Goal: Task Accomplishment & Management: Use online tool/utility

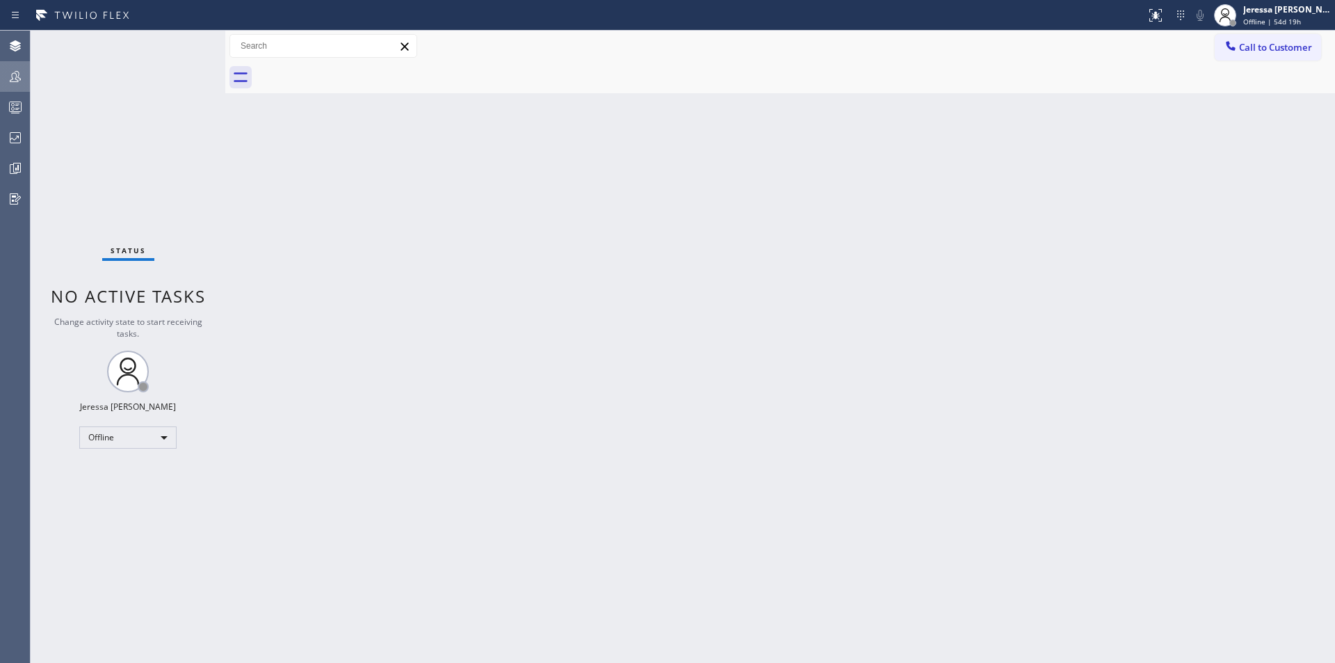
click at [27, 70] on div at bounding box center [15, 76] width 31 height 17
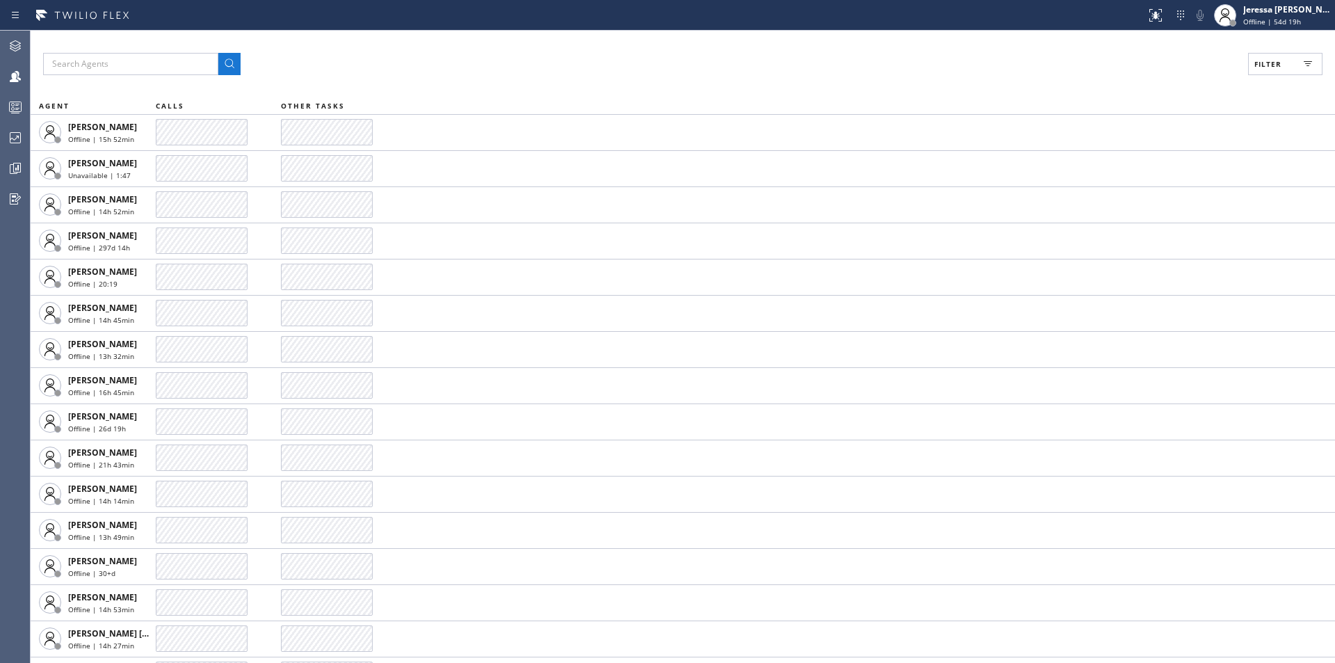
click at [1282, 64] on button "Filter" at bounding box center [1285, 64] width 74 height 22
click at [1153, 162] on label "Available" at bounding box center [1232, 165] width 183 height 12
click at [1141, 162] on input "Available" at bounding box center [1133, 164] width 17 height 17
checkbox input "true"
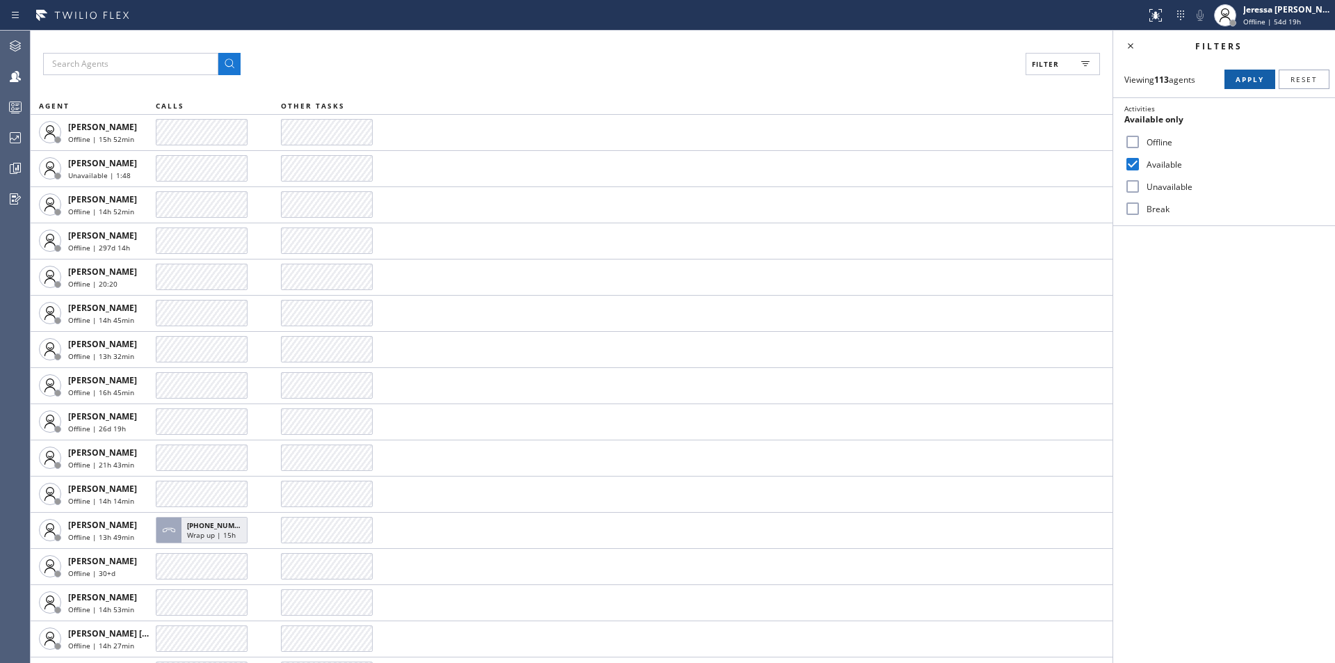
click at [1248, 77] on span "Apply" at bounding box center [1250, 79] width 29 height 10
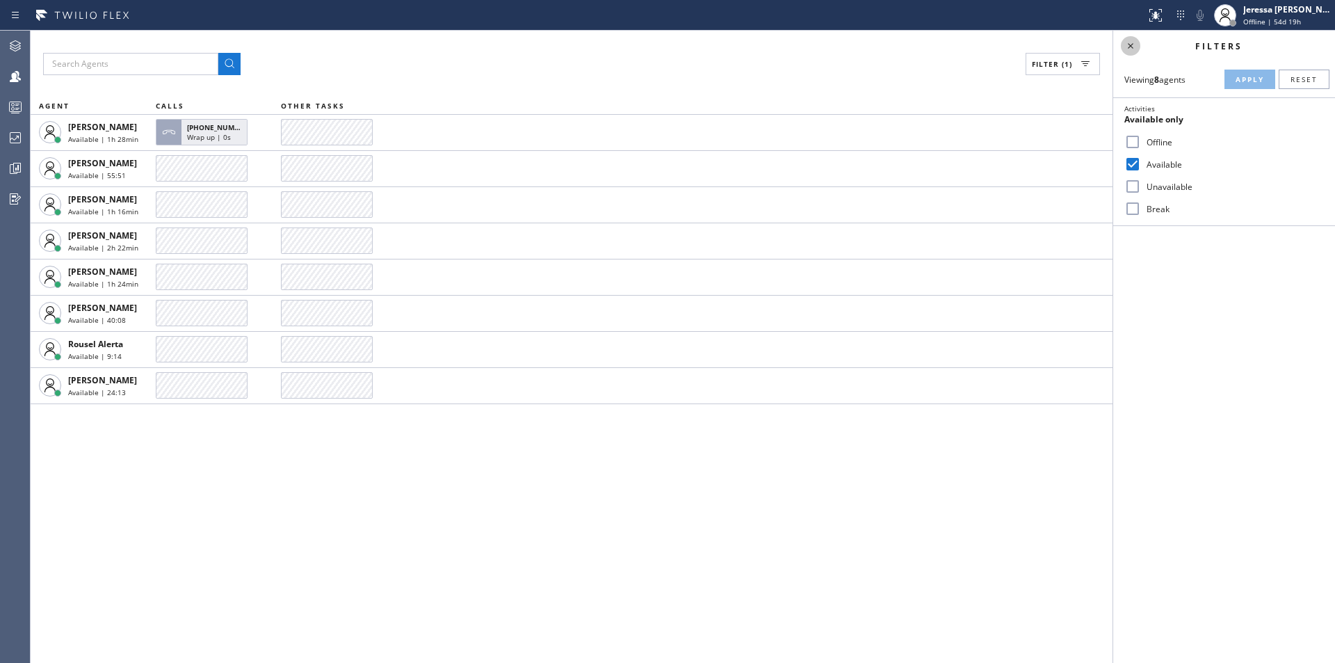
click at [1130, 40] on icon at bounding box center [1131, 46] width 17 height 17
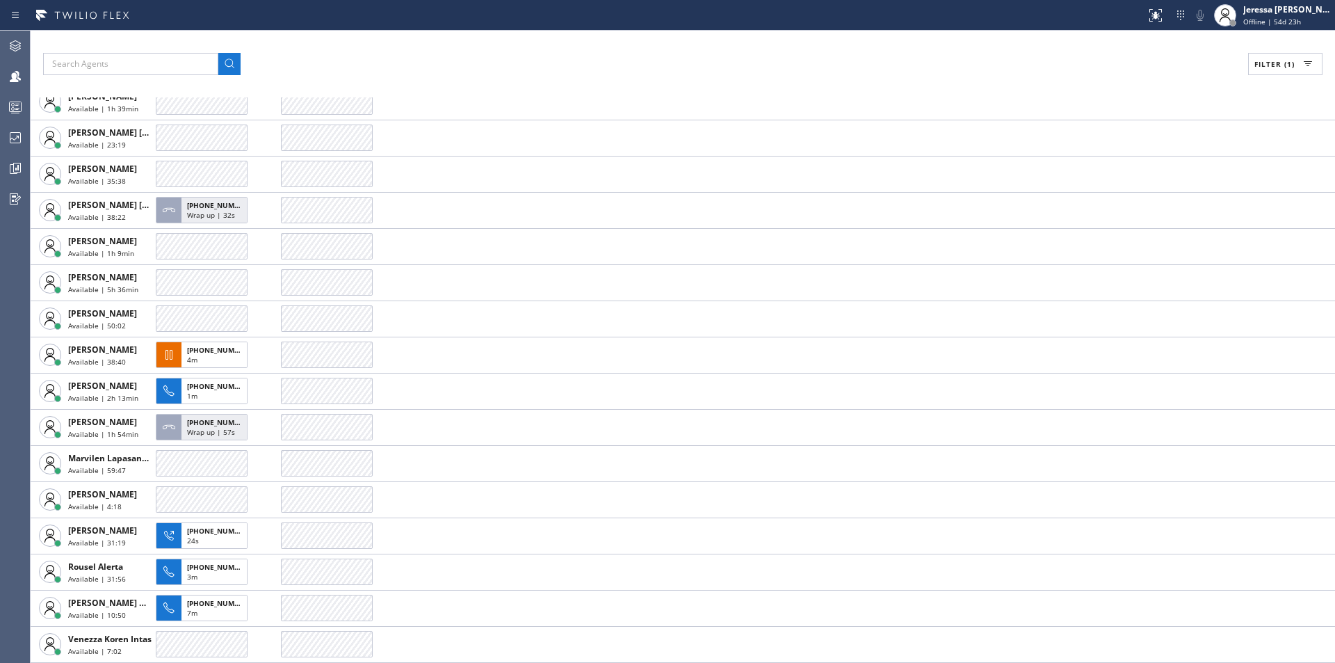
scroll to position [67, 0]
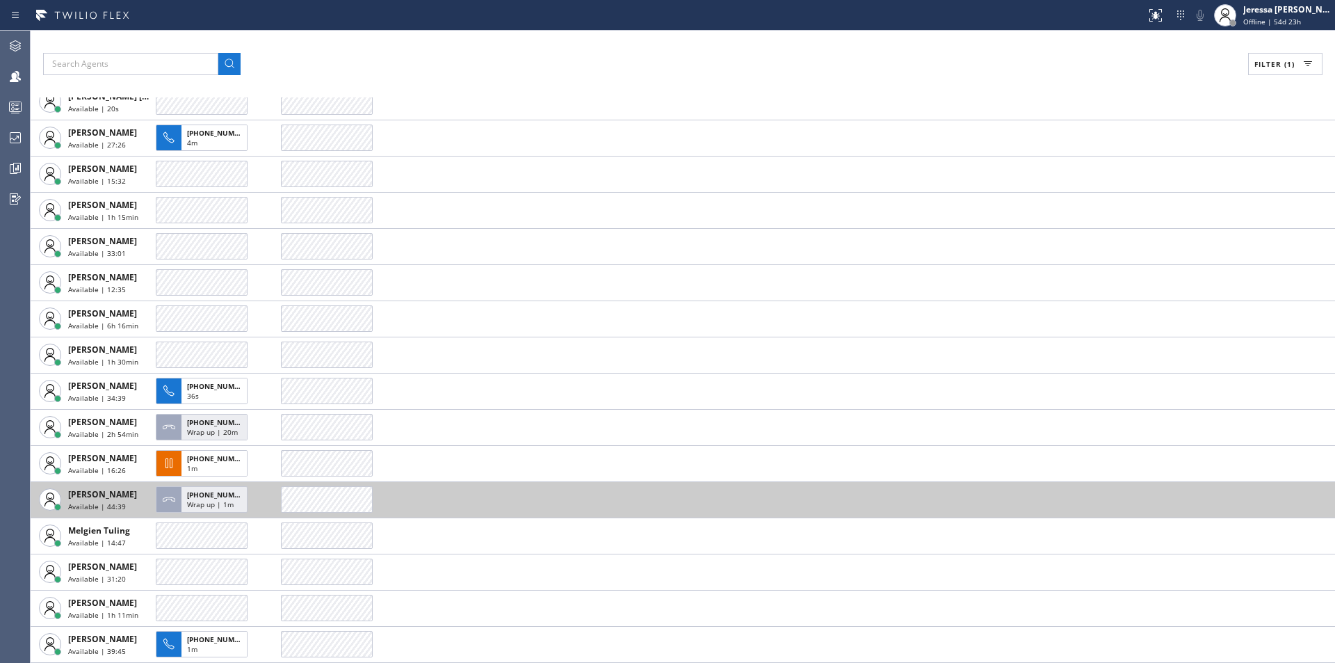
scroll to position [139, 0]
